Goal: Task Accomplishment & Management: Use online tool/utility

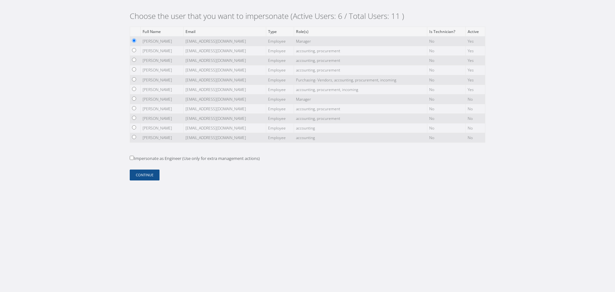
drag, startPoint x: 134, startPoint y: 99, endPoint x: 136, endPoint y: 104, distance: 5.6
click at [134, 99] on input "radio" at bounding box center [134, 98] width 4 height 4
radio input "true"
click at [144, 173] on button "Continue" at bounding box center [145, 174] width 30 height 11
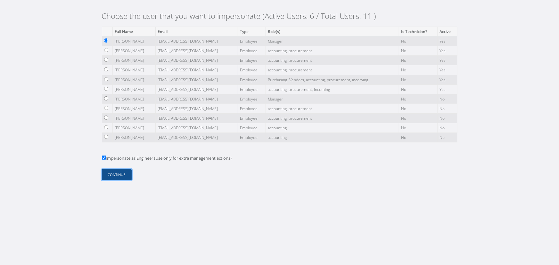
click at [123, 175] on button "Continue" at bounding box center [117, 174] width 30 height 11
